Goal: Find specific page/section: Find specific page/section

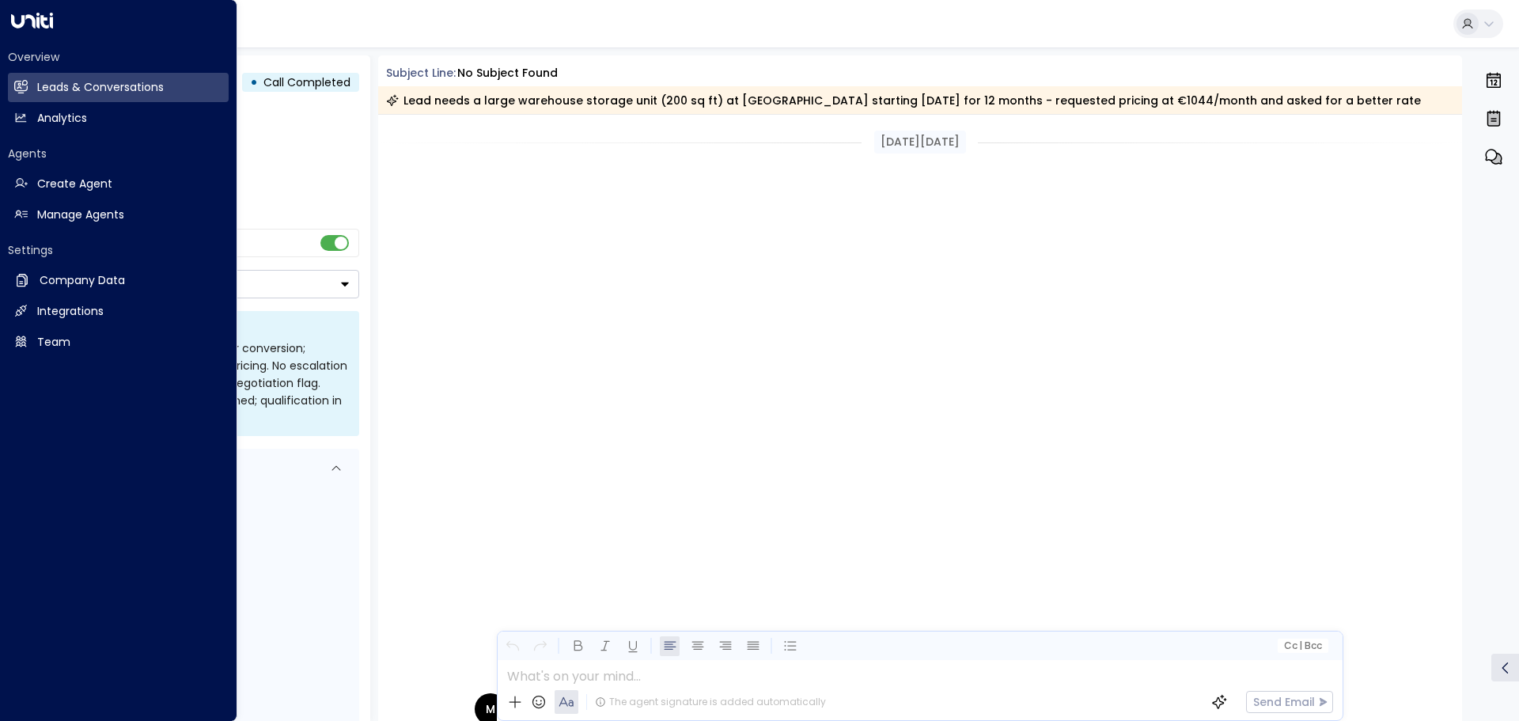
scroll to position [670, 0]
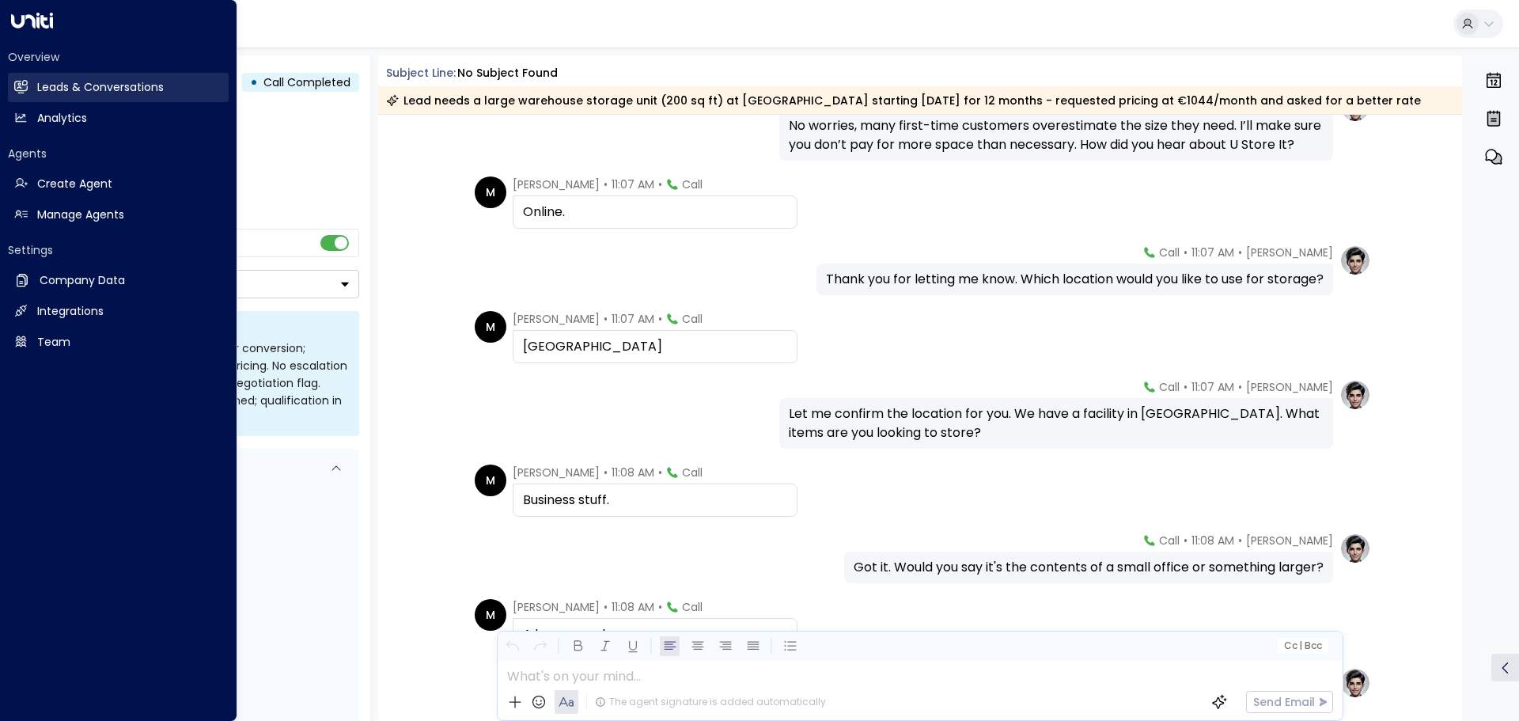
click at [86, 85] on h2 "Leads & Conversations" at bounding box center [100, 87] width 127 height 17
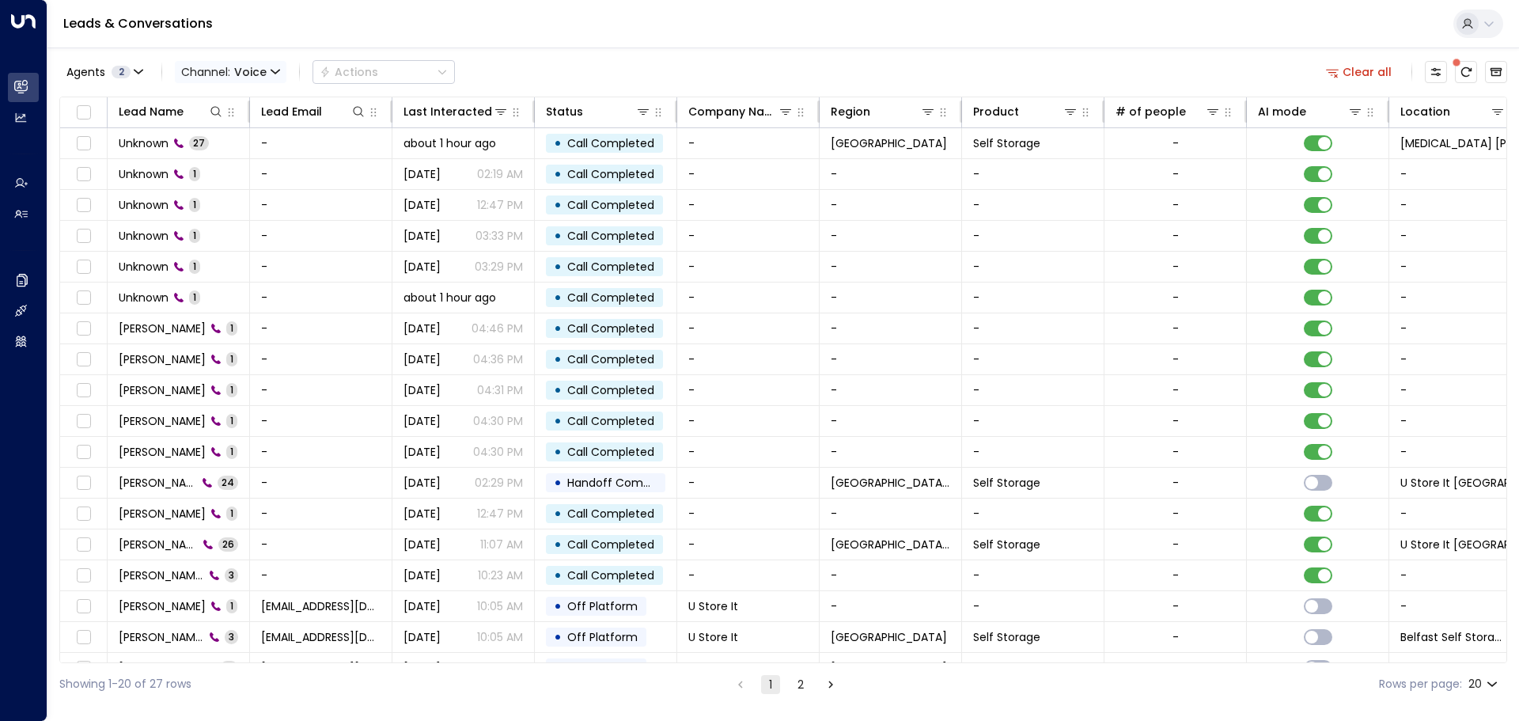
click at [250, 66] on span "Voice" at bounding box center [250, 72] width 32 height 13
click at [130, 68] on div at bounding box center [759, 360] width 1519 height 721
click at [130, 68] on div "Agents 2" at bounding box center [98, 72] width 64 height 13
click at [122, 110] on div "[PERSON_NAME]" at bounding box center [129, 103] width 87 height 17
click at [123, 121] on div "[PERSON_NAME]" at bounding box center [129, 128] width 87 height 17
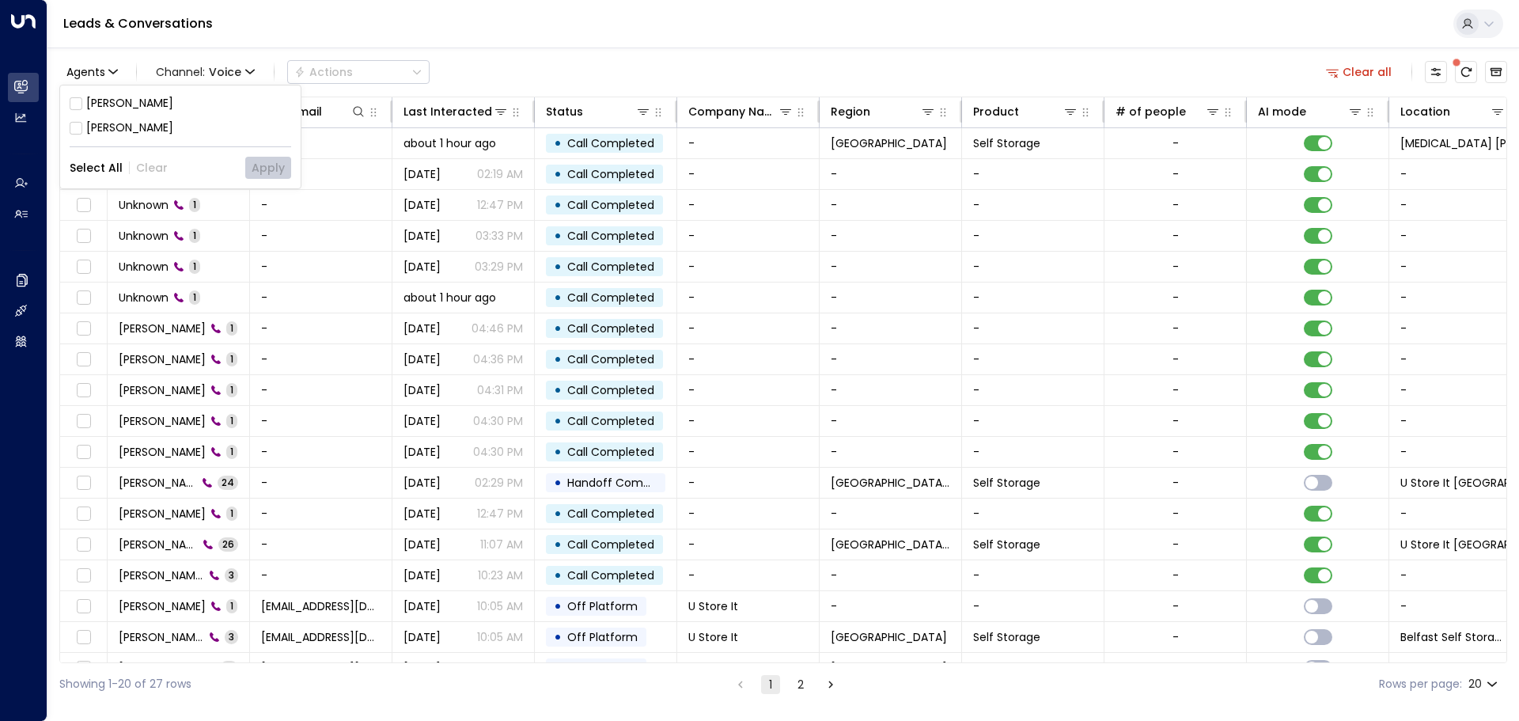
click at [120, 97] on div "[PERSON_NAME]" at bounding box center [129, 103] width 87 height 17
click at [275, 168] on button "Apply" at bounding box center [268, 168] width 46 height 22
